Goal: Find specific page/section: Find specific page/section

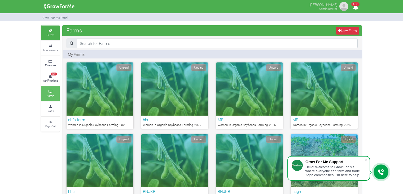
click at [52, 94] on small "Admin" at bounding box center [51, 96] width 8 height 4
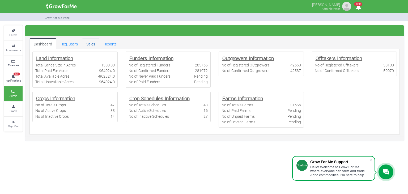
click at [92, 46] on link "Sales" at bounding box center [90, 43] width 17 height 11
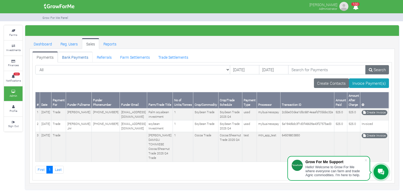
click at [75, 55] on link "Bank Payments" at bounding box center [75, 56] width 35 height 11
